Goal: Task Accomplishment & Management: Manage account settings

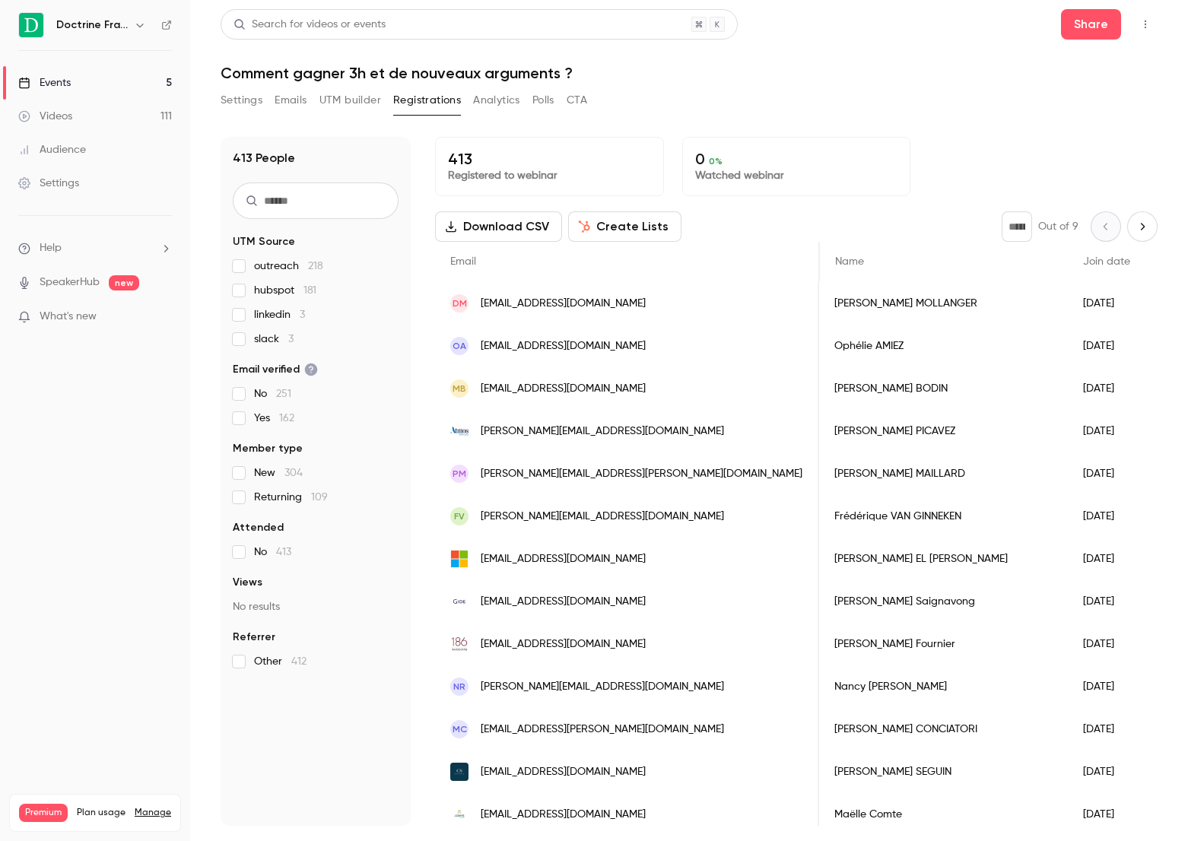
scroll to position [0, 2378]
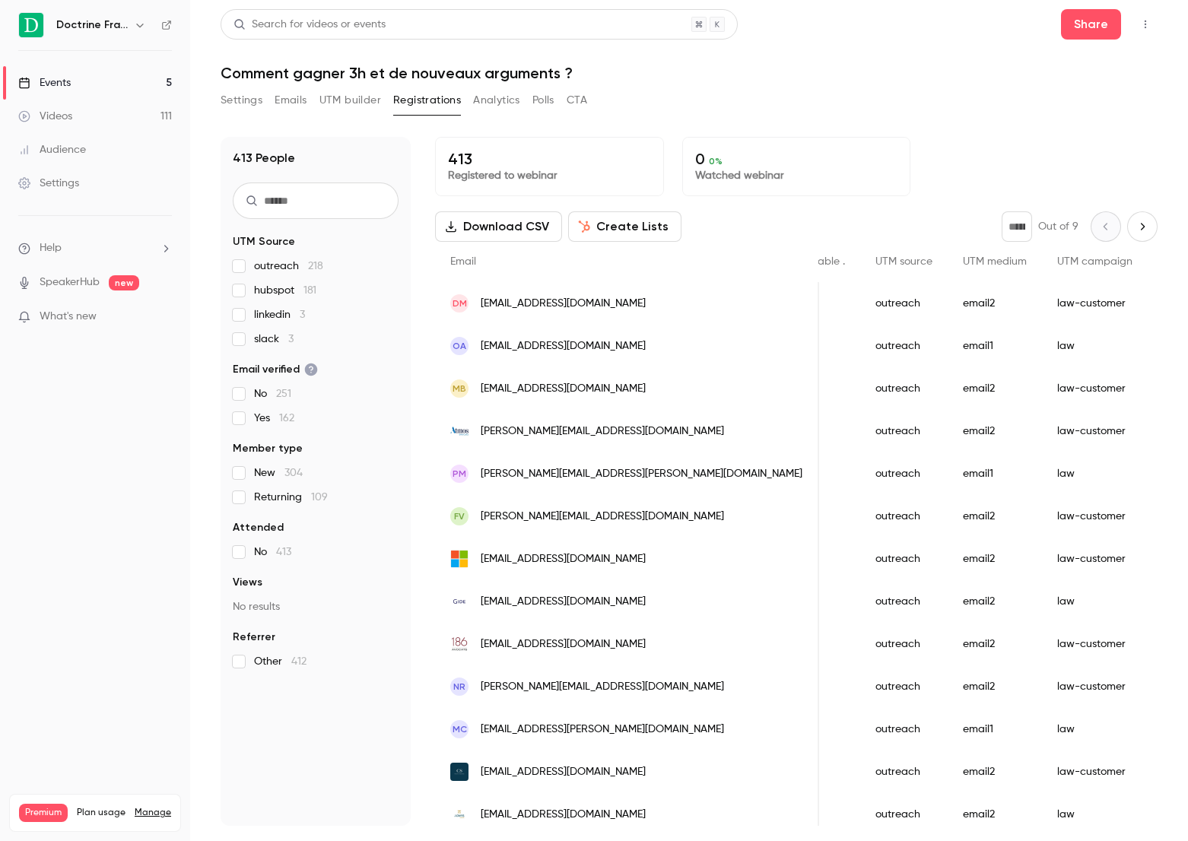
click at [440, 119] on div "413 People UTM Source outreach 218 hubspot 181 linkedin 3 slack 3 Email verifie…" at bounding box center [689, 472] width 937 height 707
click at [440, 108] on button "Registrations" at bounding box center [427, 100] width 68 height 24
click at [233, 105] on button "Settings" at bounding box center [242, 100] width 42 height 24
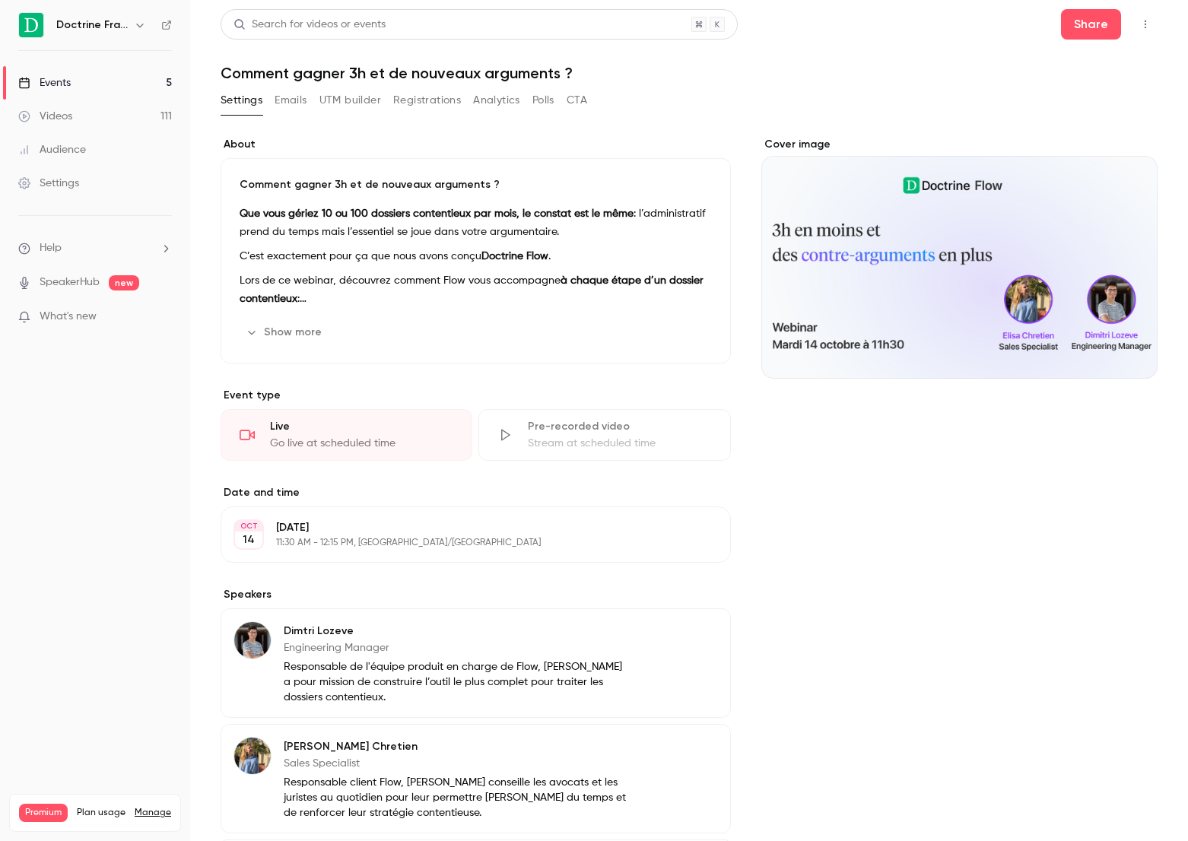
click at [433, 98] on button "Registrations" at bounding box center [427, 100] width 68 height 24
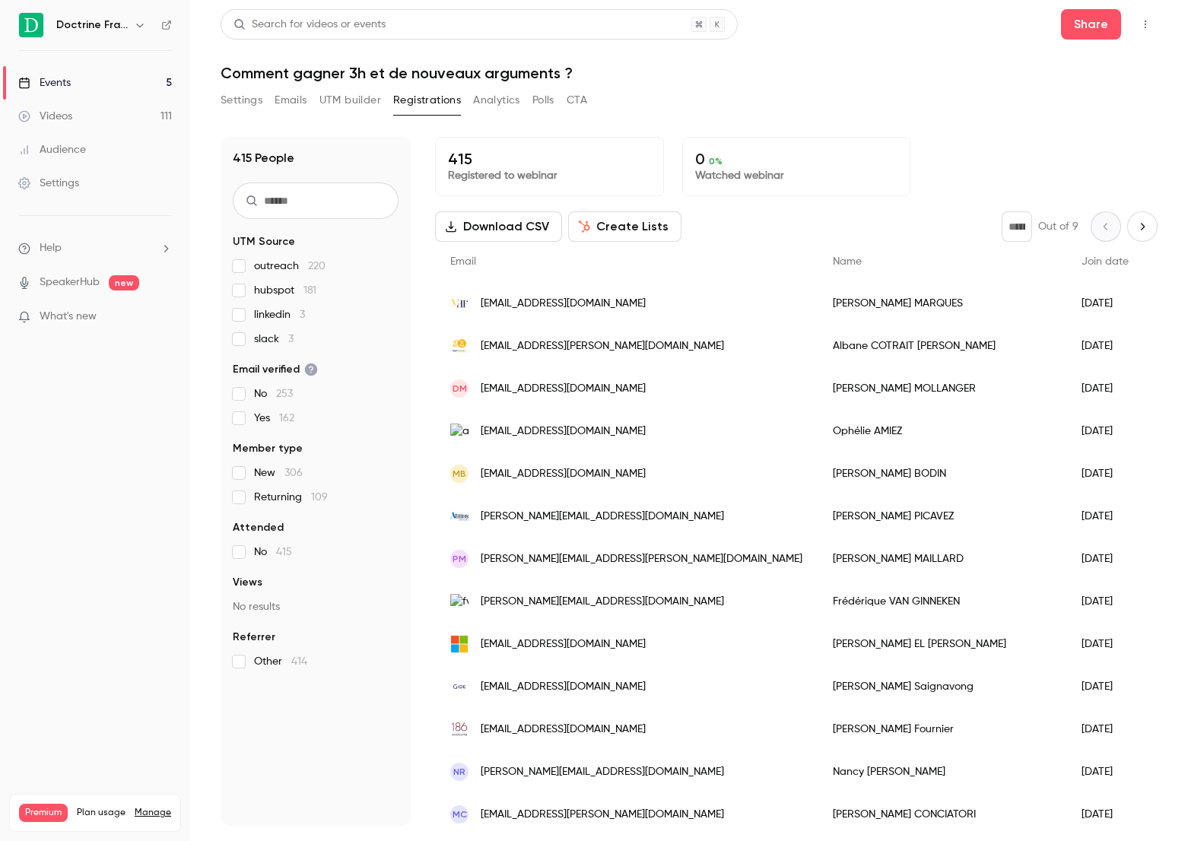
click at [74, 120] on link "Videos 111" at bounding box center [95, 116] width 190 height 33
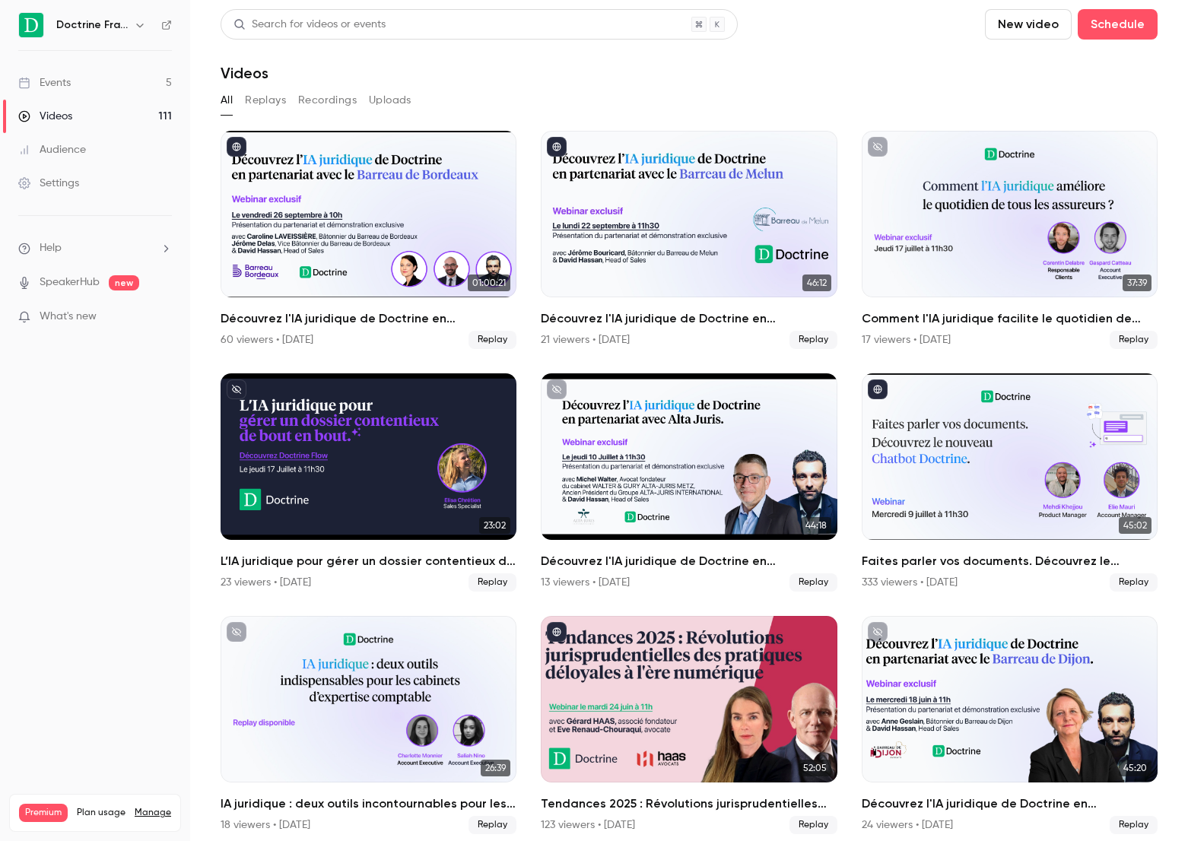
click at [51, 82] on div "Events" at bounding box center [44, 82] width 52 height 15
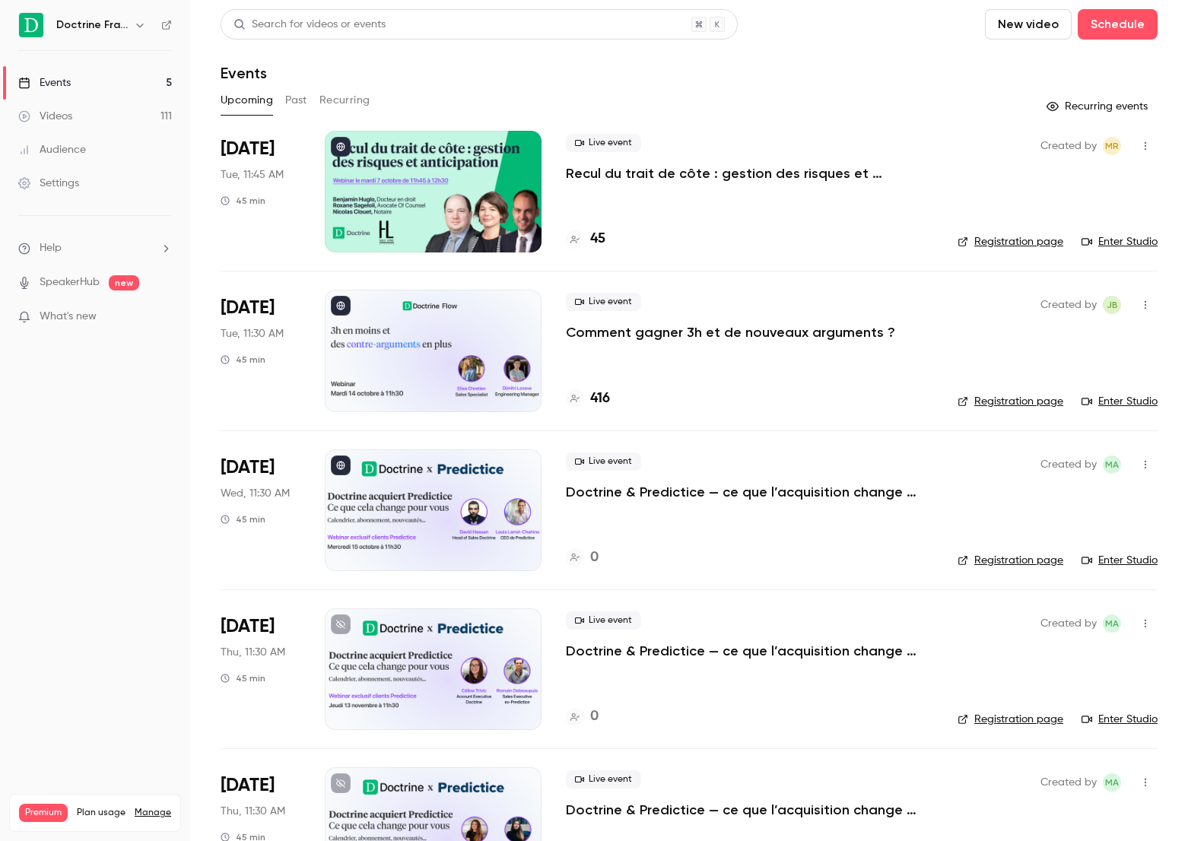
click at [642, 335] on p "Comment gagner 3h et de nouveaux arguments ?" at bounding box center [730, 332] width 329 height 18
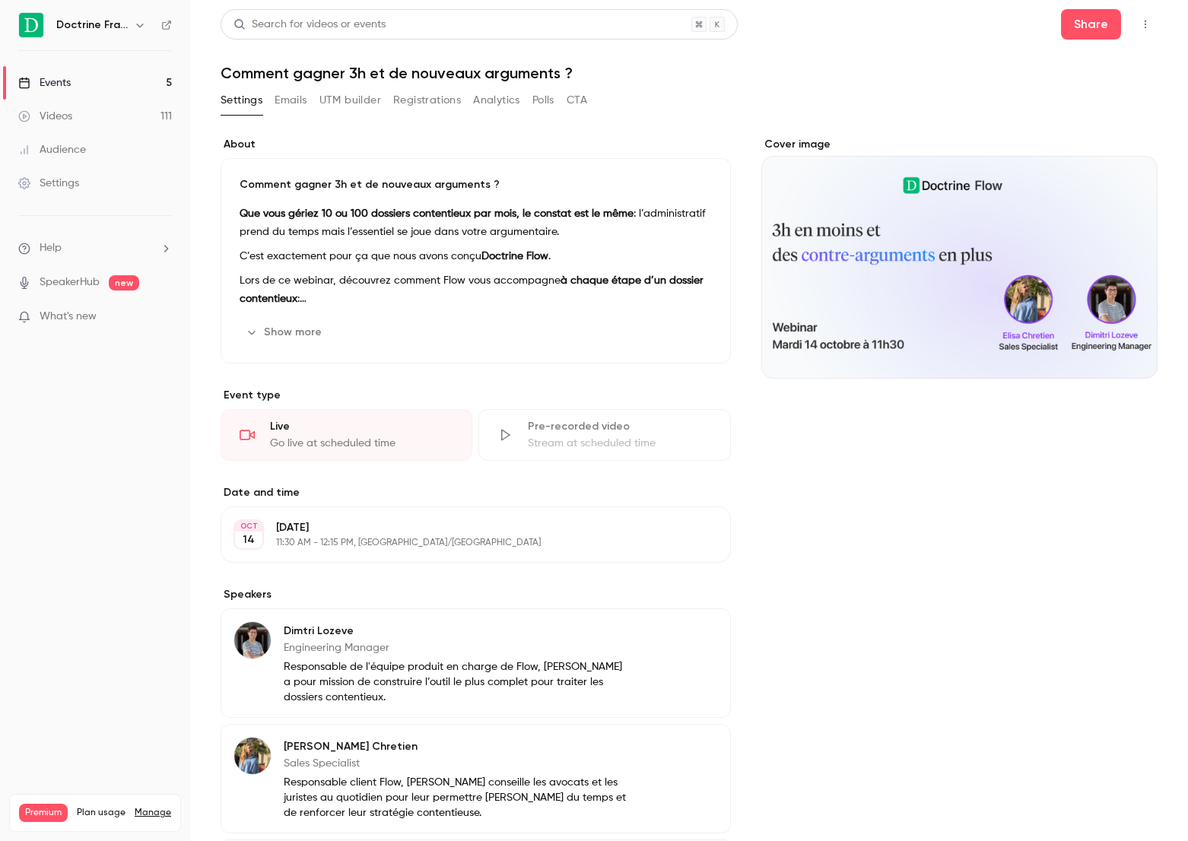
click at [421, 116] on div "Settings Emails UTM builder Registrations Analytics Polls CTA" at bounding box center [404, 103] width 367 height 30
click at [421, 92] on button "Registrations" at bounding box center [427, 100] width 68 height 24
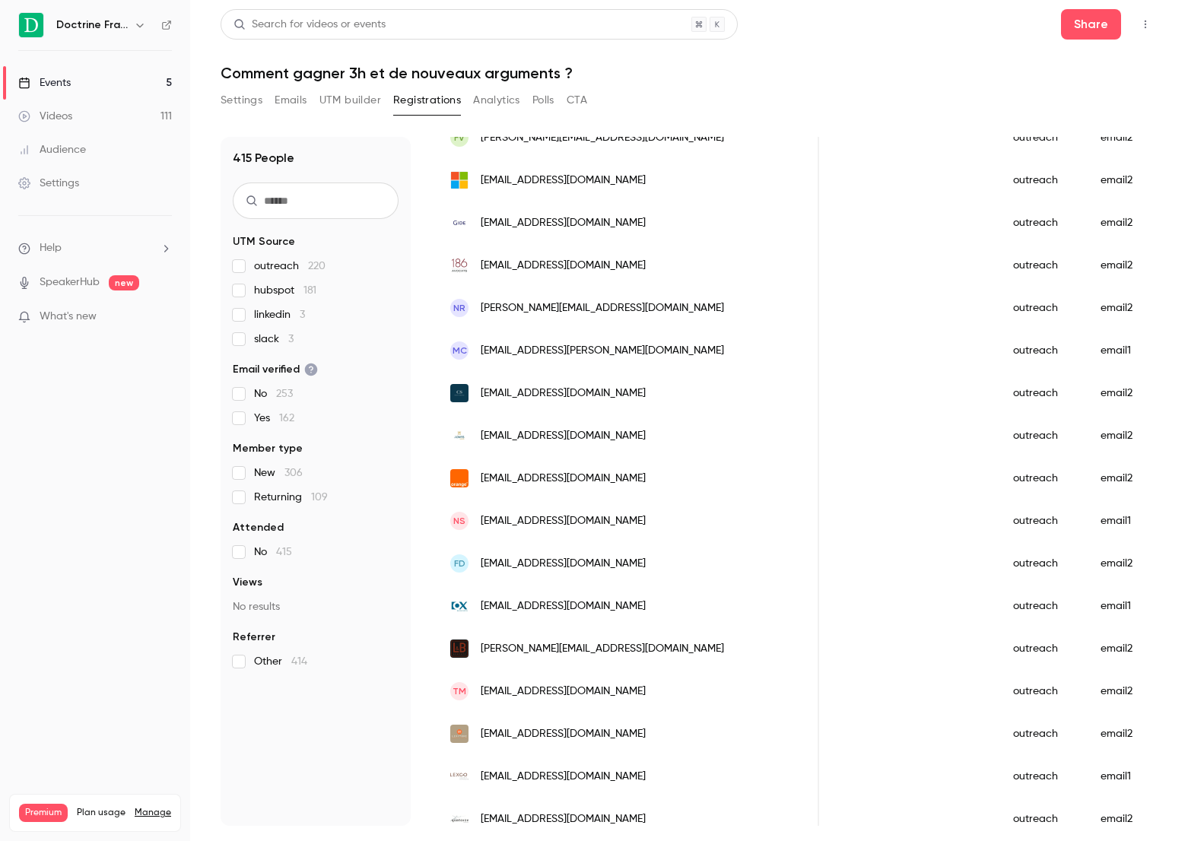
scroll to position [0, 0]
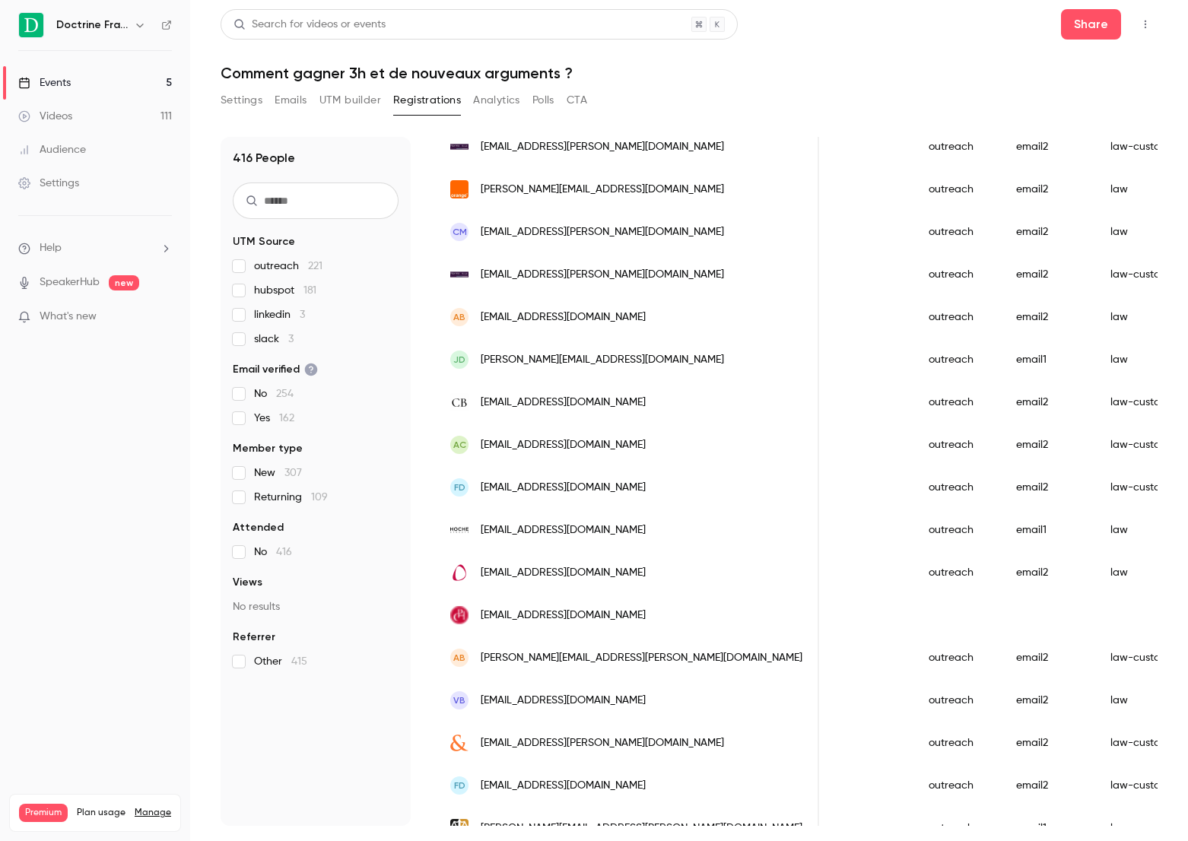
scroll to position [1586, 0]
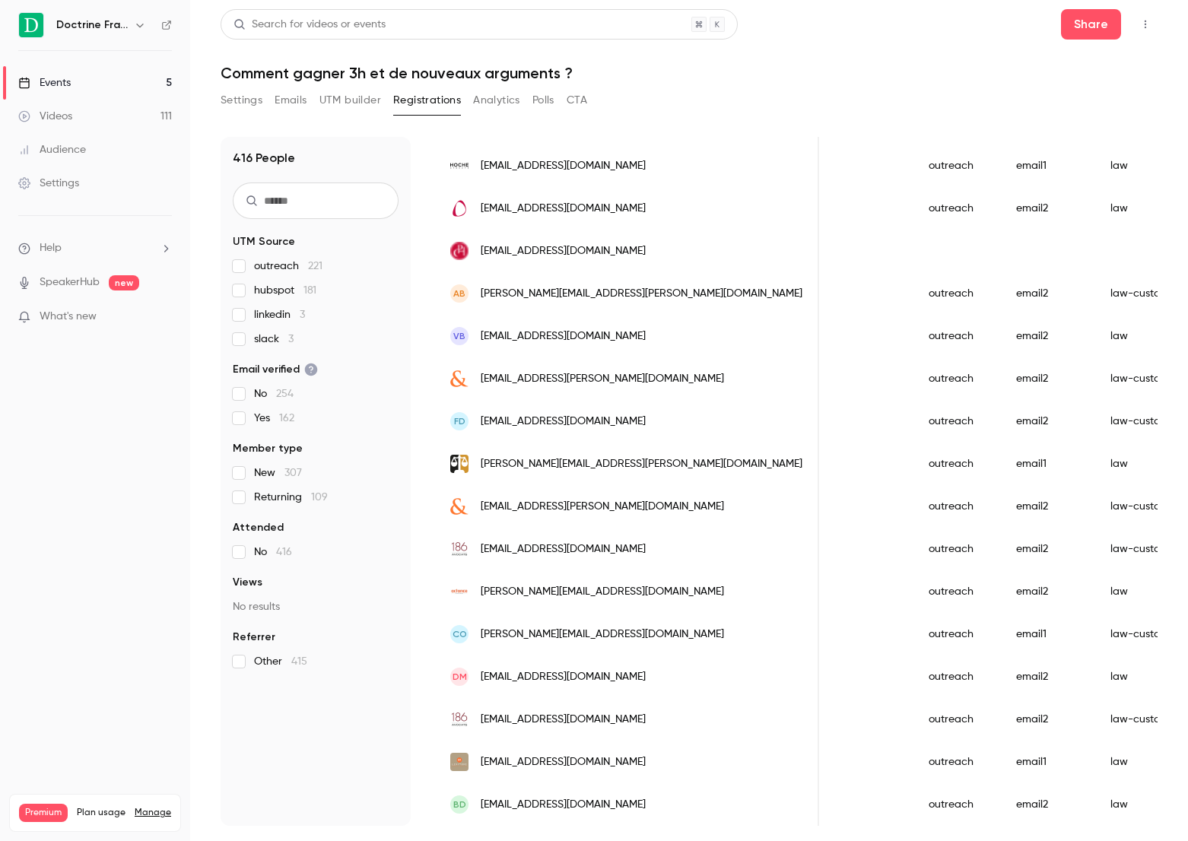
click at [107, 78] on link "Events 5" at bounding box center [95, 82] width 190 height 33
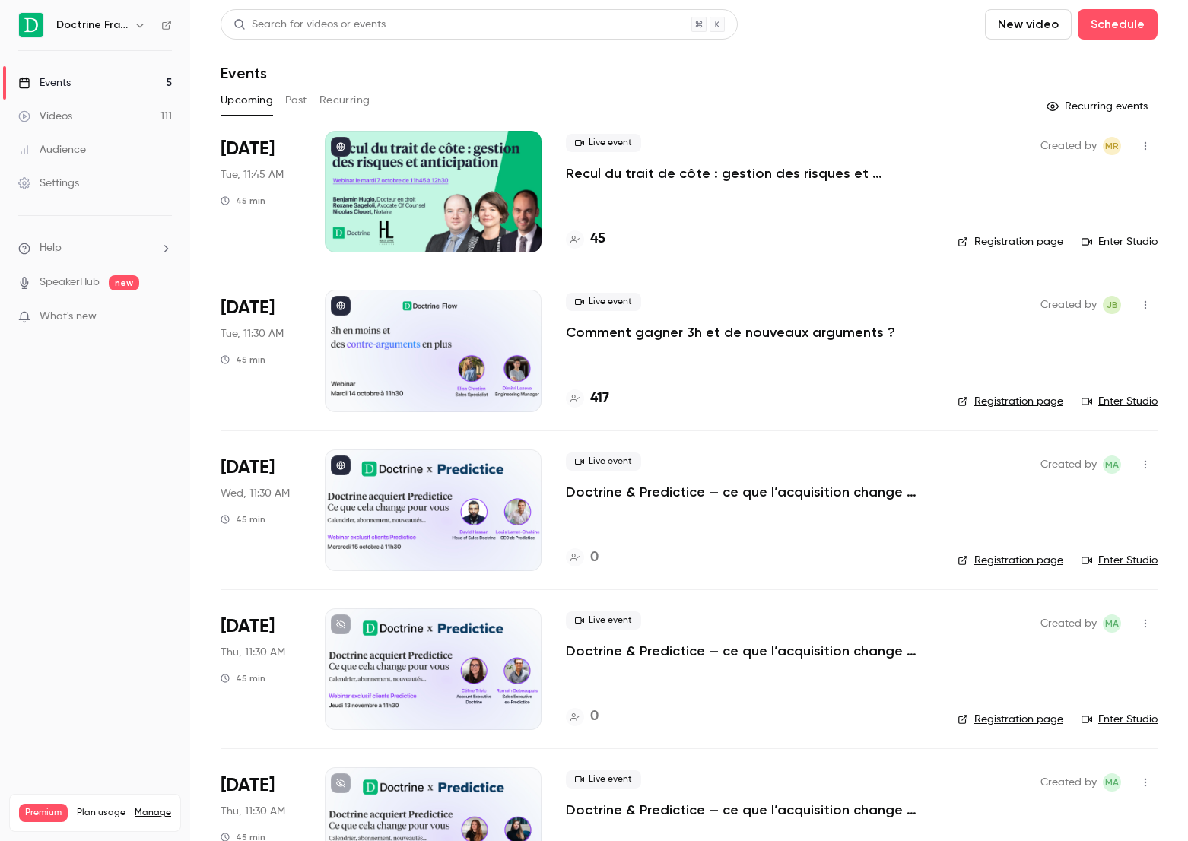
click at [488, 328] on div at bounding box center [433, 351] width 217 height 122
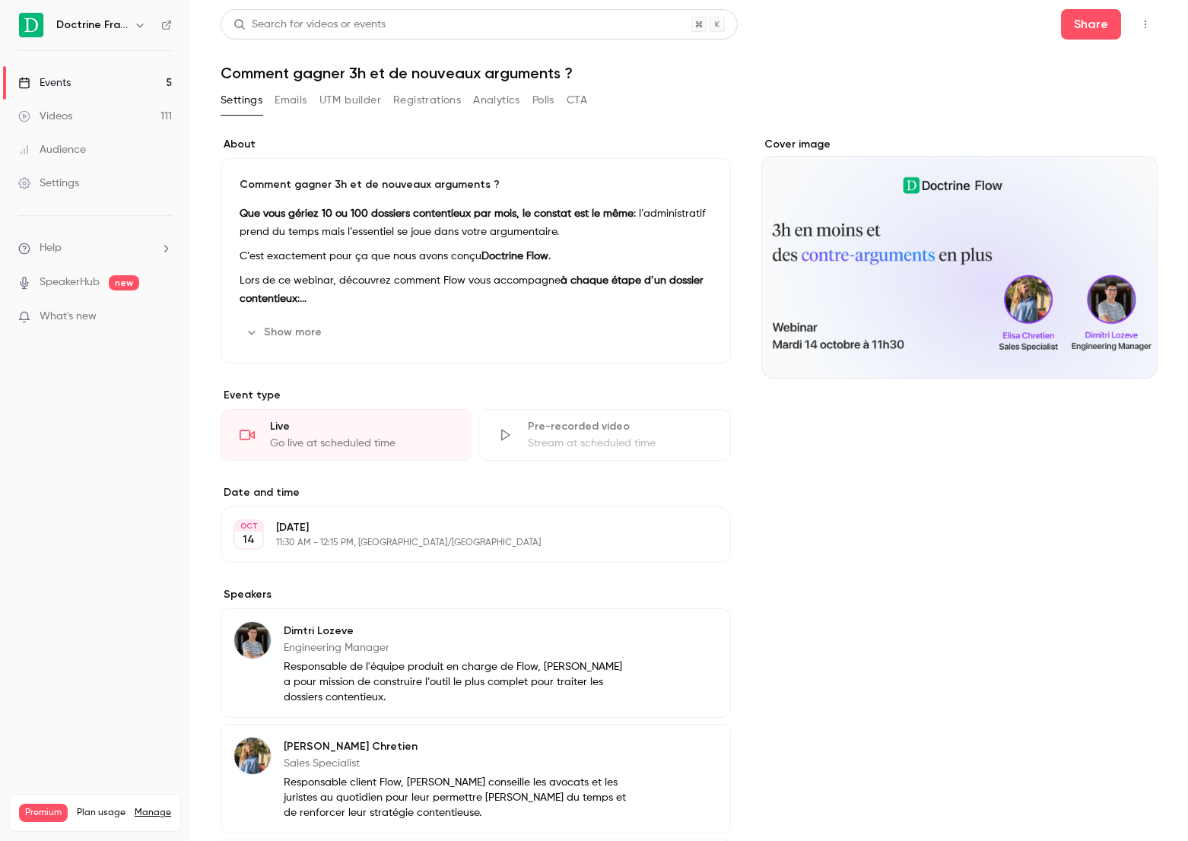
click at [421, 97] on button "Registrations" at bounding box center [427, 100] width 68 height 24
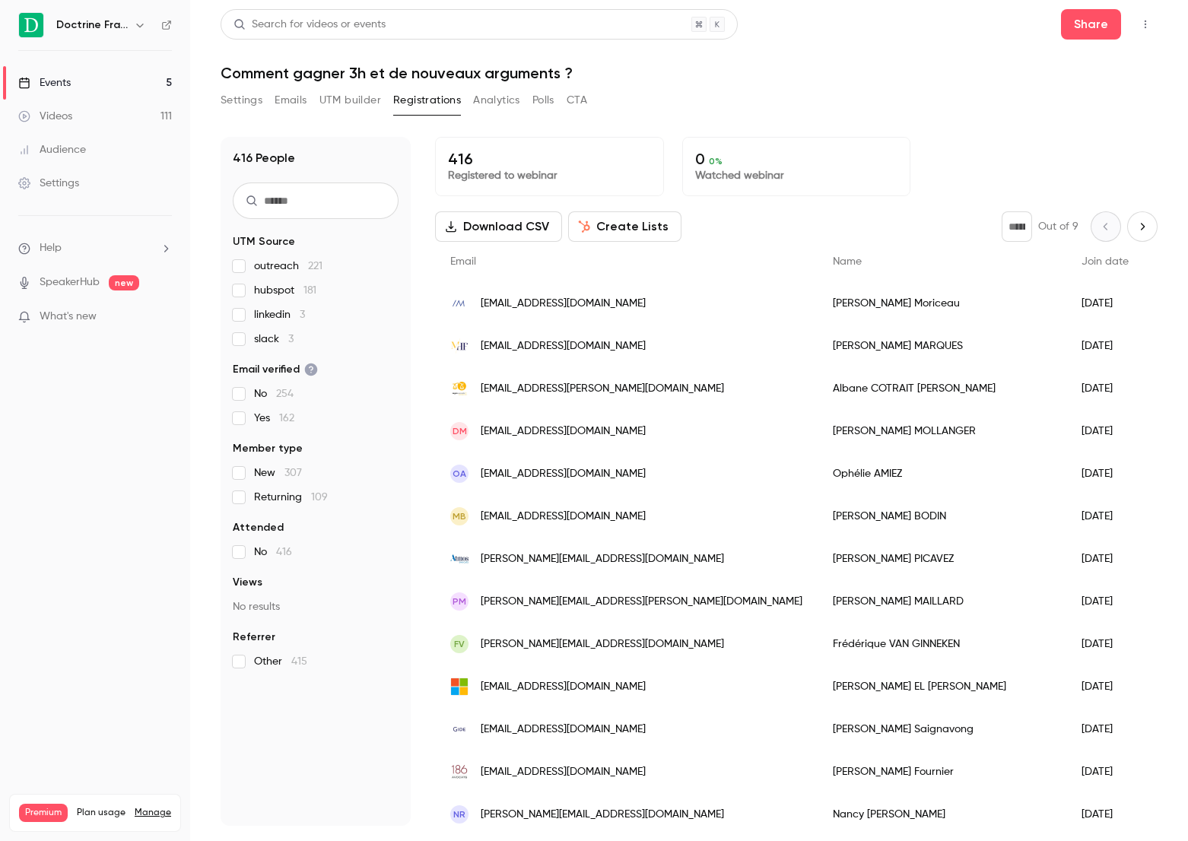
click at [529, 218] on button "Download CSV" at bounding box center [498, 226] width 127 height 30
